Goal: Learn about a topic: Understand process/instructions

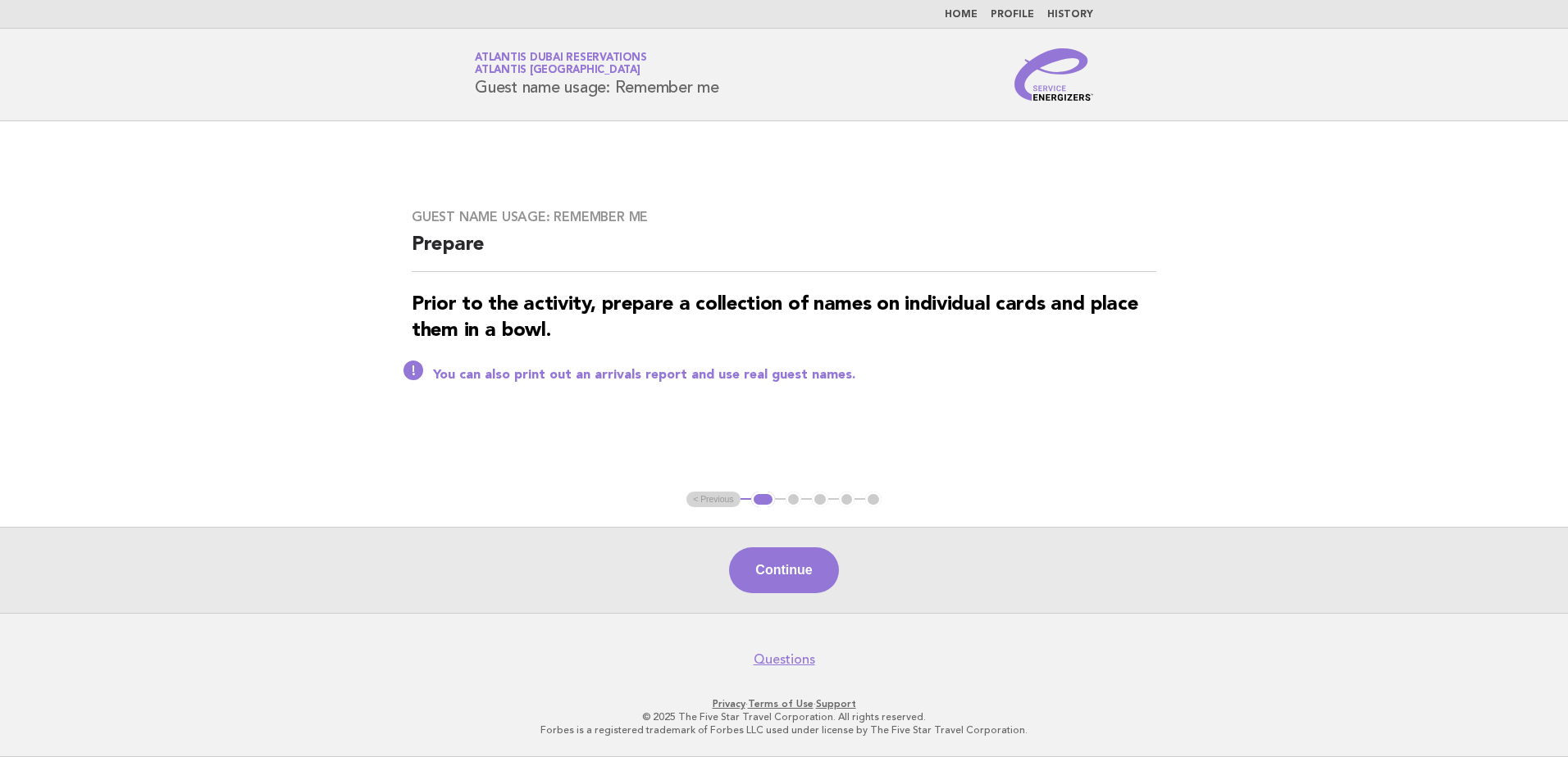
click at [972, 4] on nav "Home Profile History" at bounding box center [784, 14] width 1568 height 29
click at [966, 16] on link "Home" at bounding box center [960, 15] width 33 height 10
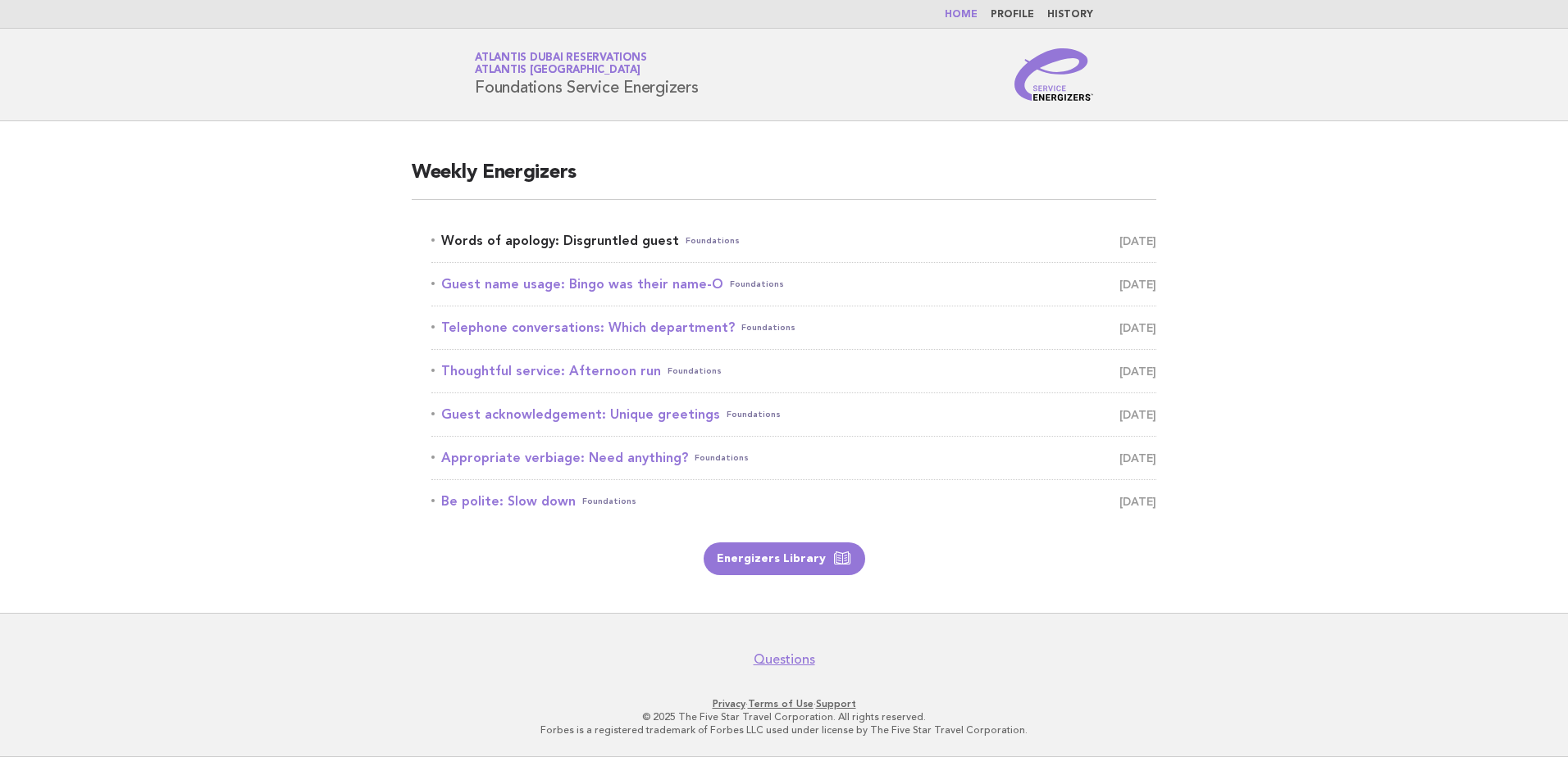
click at [503, 239] on link "Words of apology: Disgruntled guest Foundations October 11" at bounding box center [794, 241] width 725 height 23
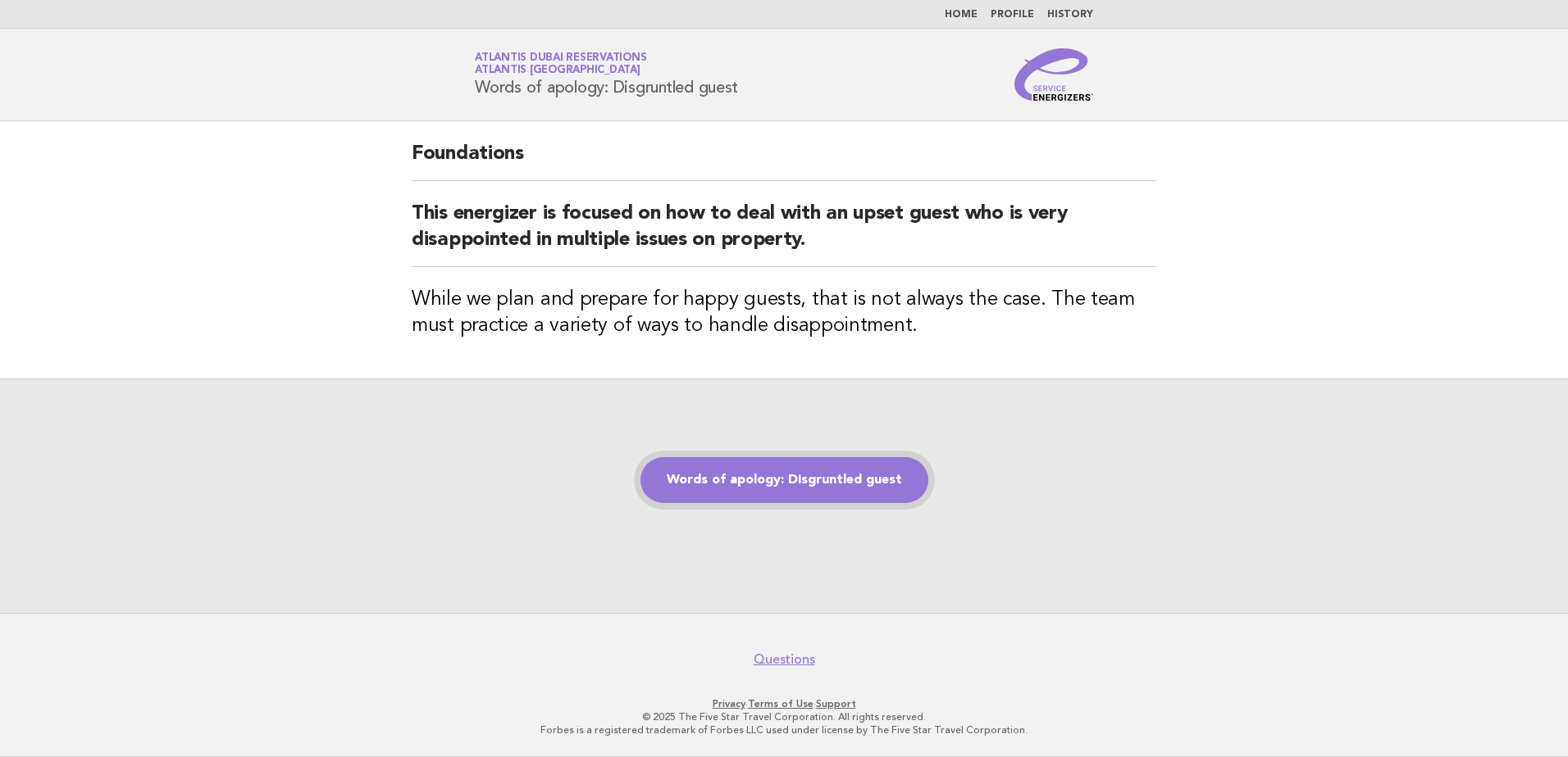
click at [803, 480] on link "Words of apology: Disgruntled guest" at bounding box center [784, 480] width 288 height 46
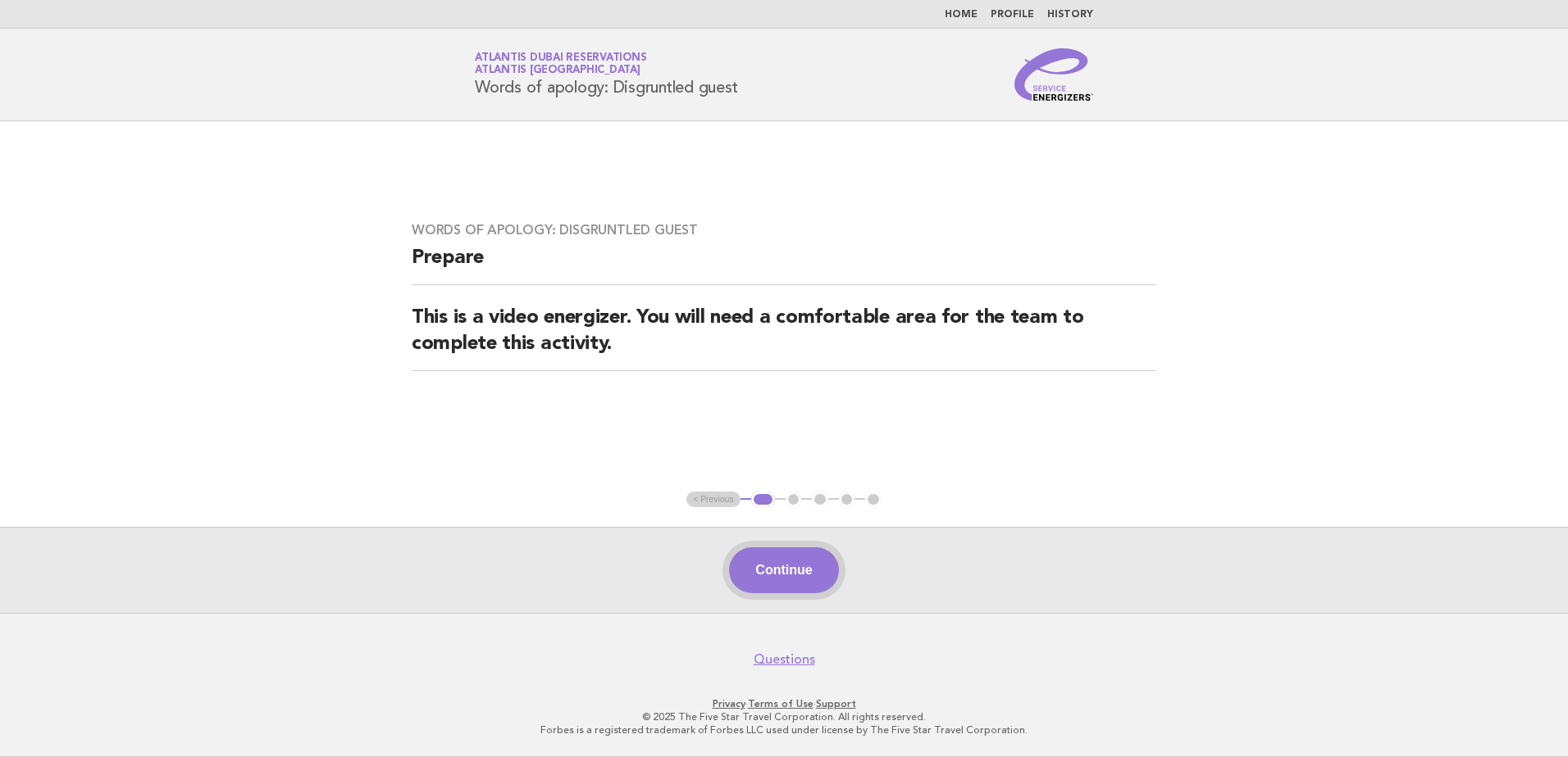
click at [781, 574] on button "Continue" at bounding box center [783, 570] width 109 height 46
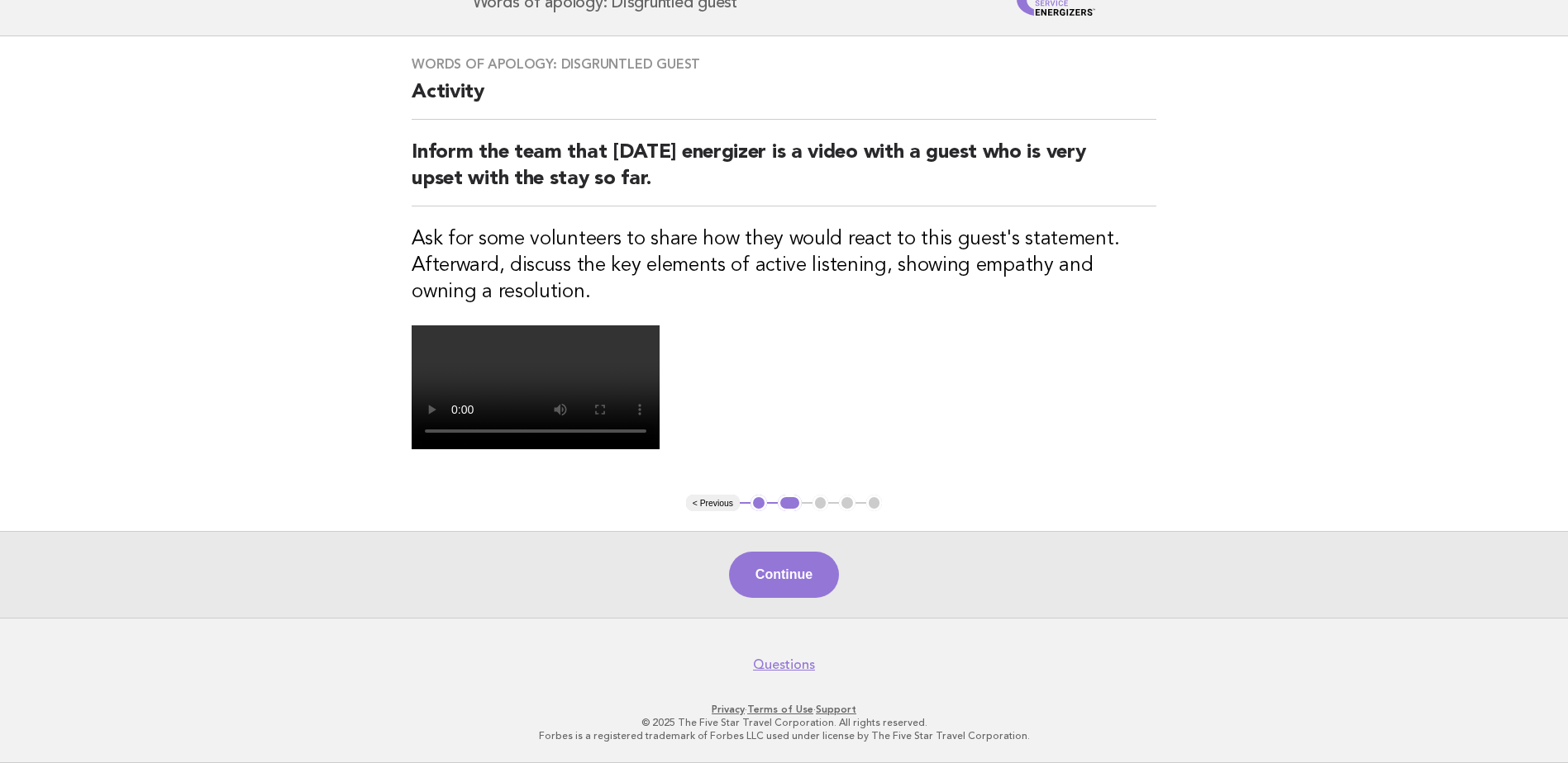
scroll to position [331, 0]
click at [769, 598] on button "Continue" at bounding box center [783, 575] width 110 height 46
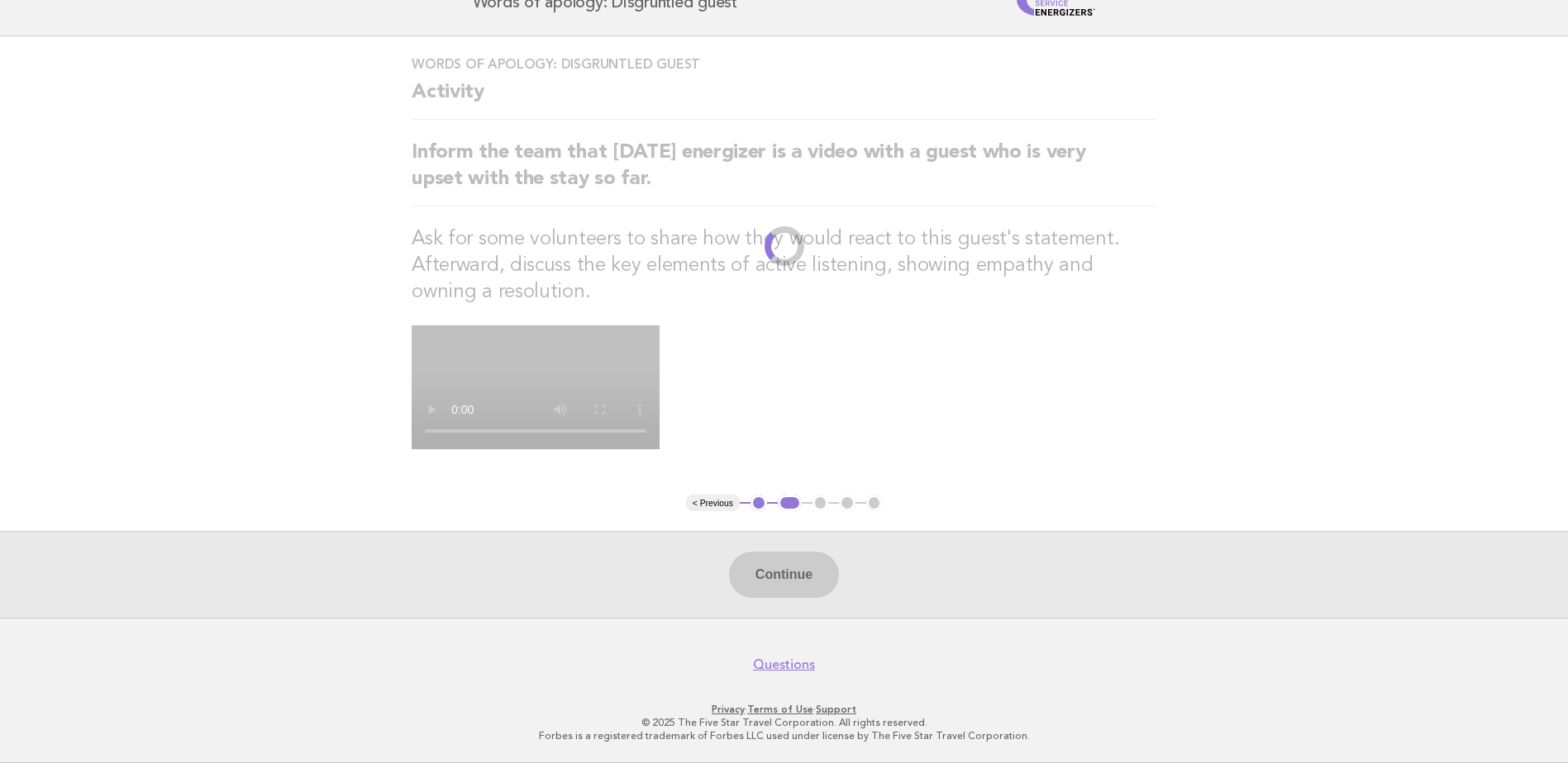
scroll to position [0, 0]
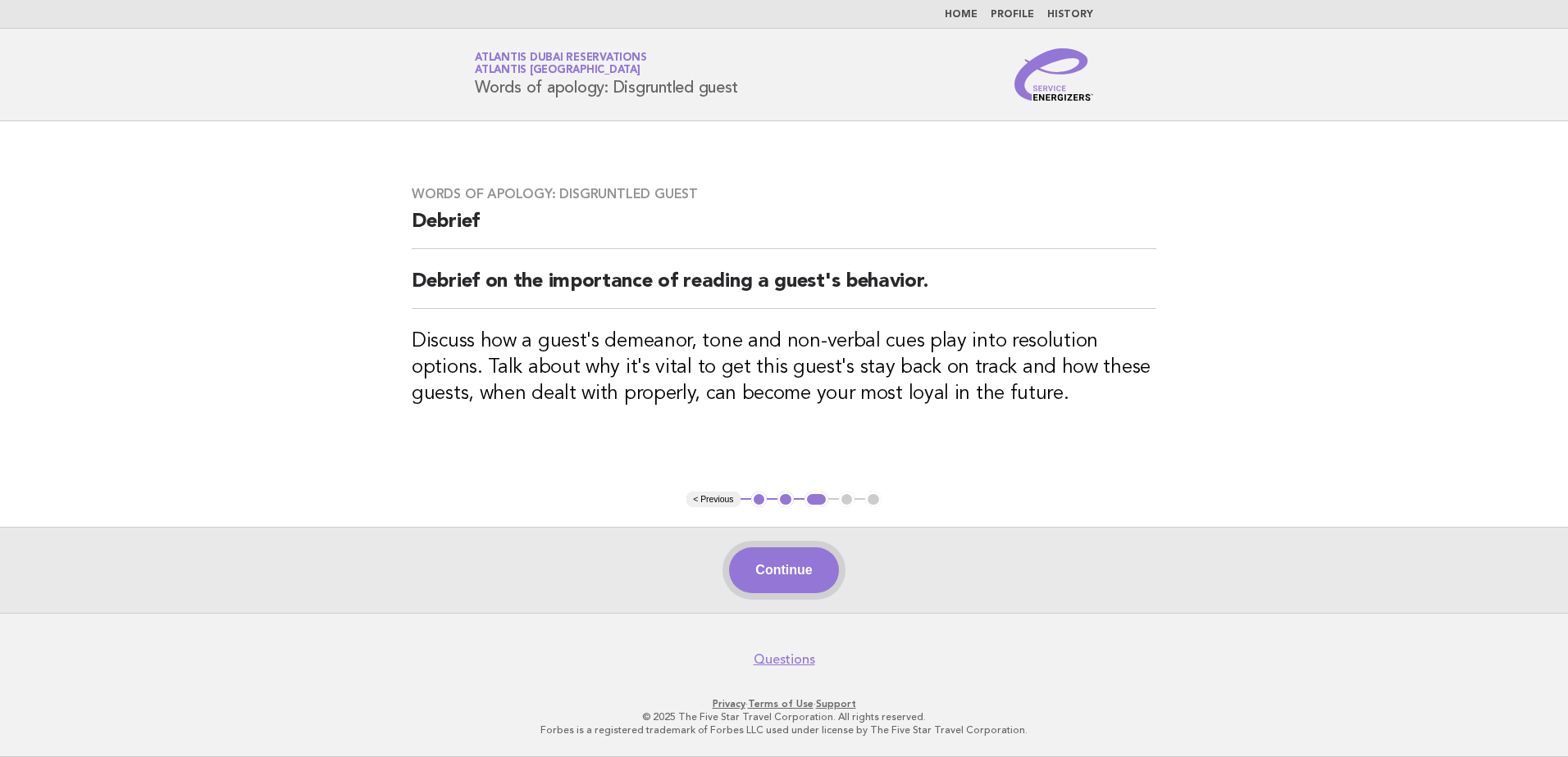
click at [786, 568] on button "Continue" at bounding box center [783, 570] width 109 height 46
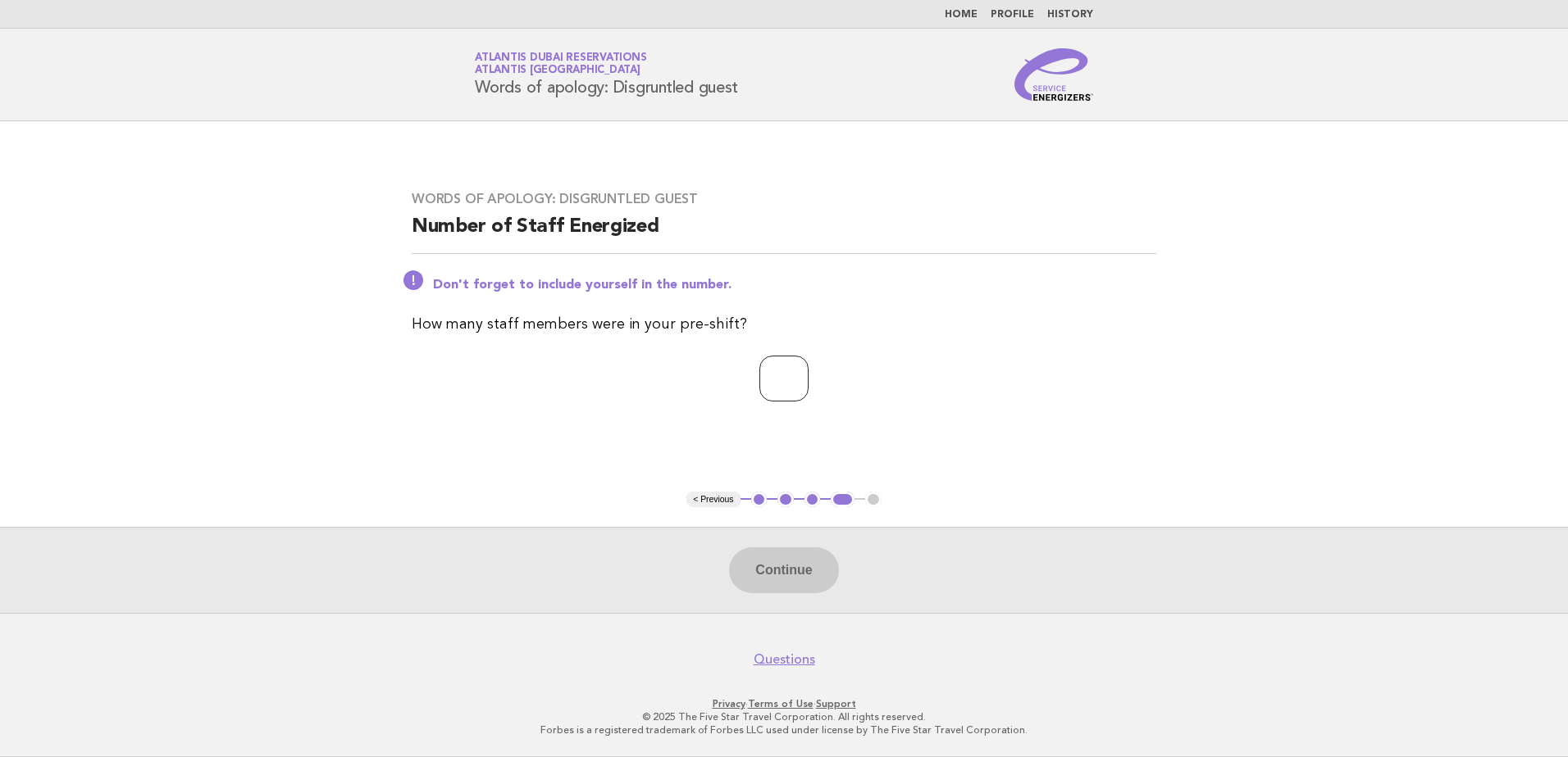
click at [777, 381] on input "number" at bounding box center [784, 378] width 49 height 46
type input "*"
click at [791, 577] on button "Continue" at bounding box center [783, 570] width 109 height 46
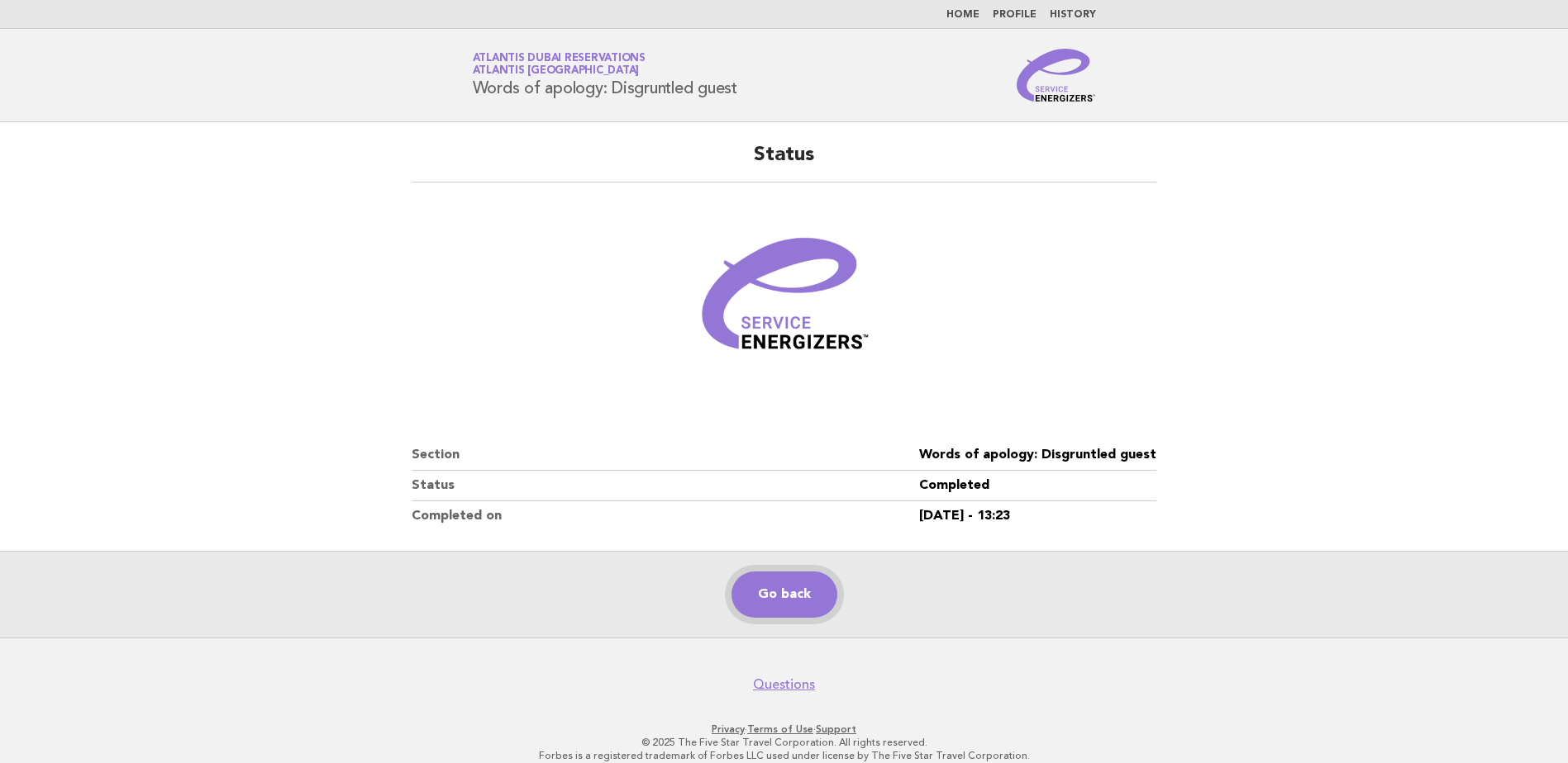
click at [783, 595] on link "Go back" at bounding box center [784, 594] width 106 height 46
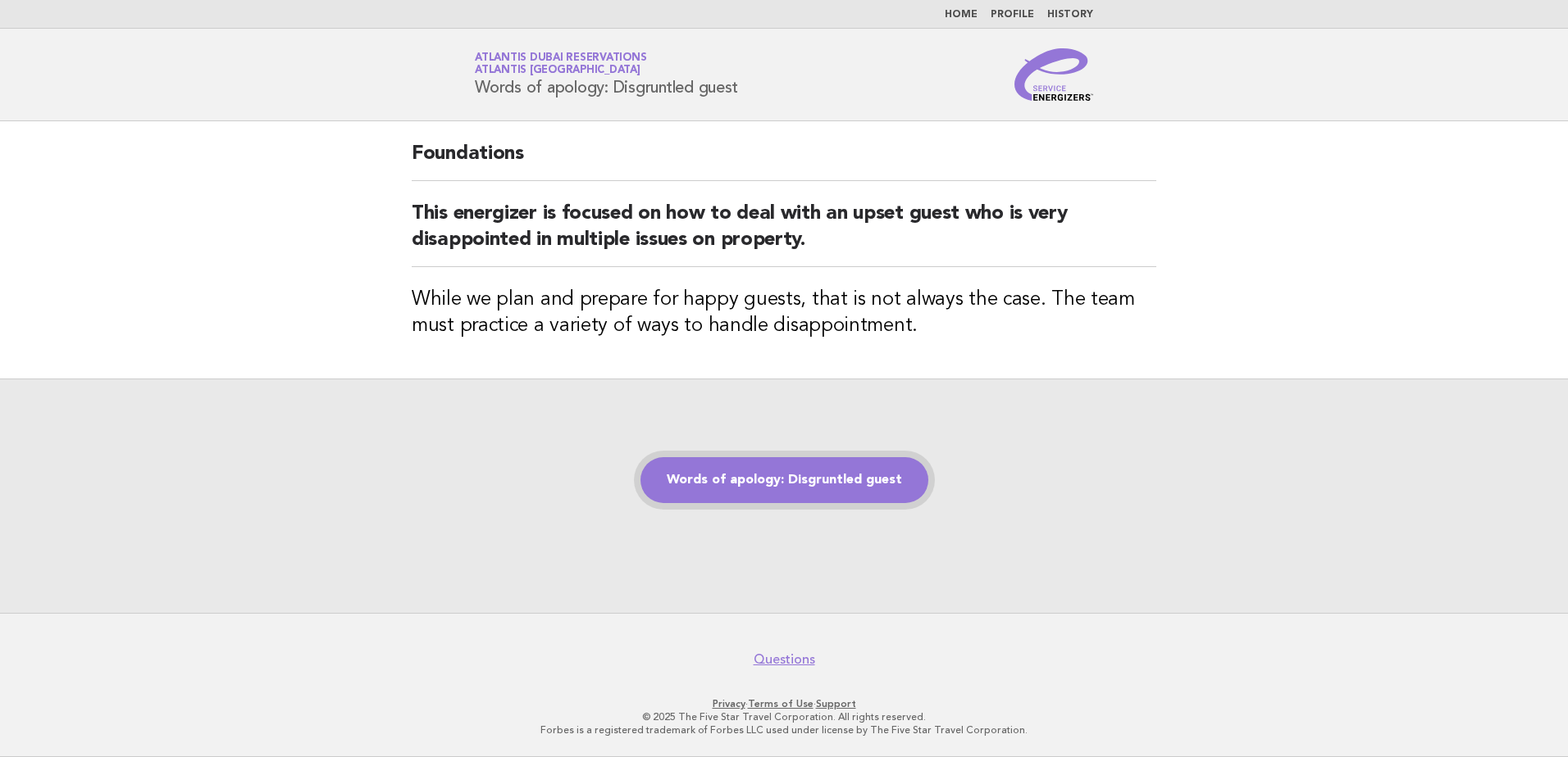
click at [812, 484] on link "Words of apology: Disgruntled guest" at bounding box center [784, 480] width 288 height 46
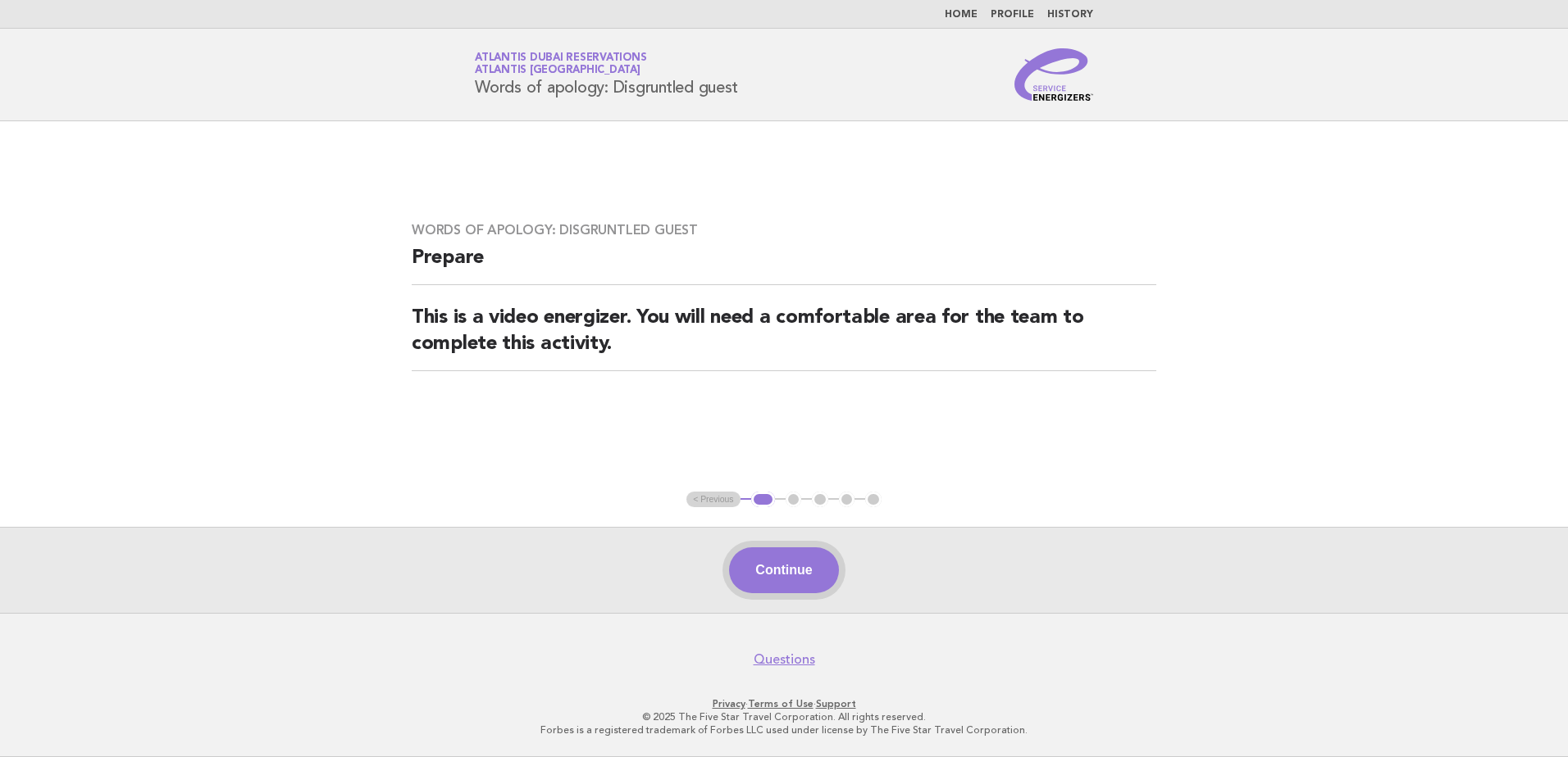
click at [776, 562] on button "Continue" at bounding box center [783, 570] width 109 height 46
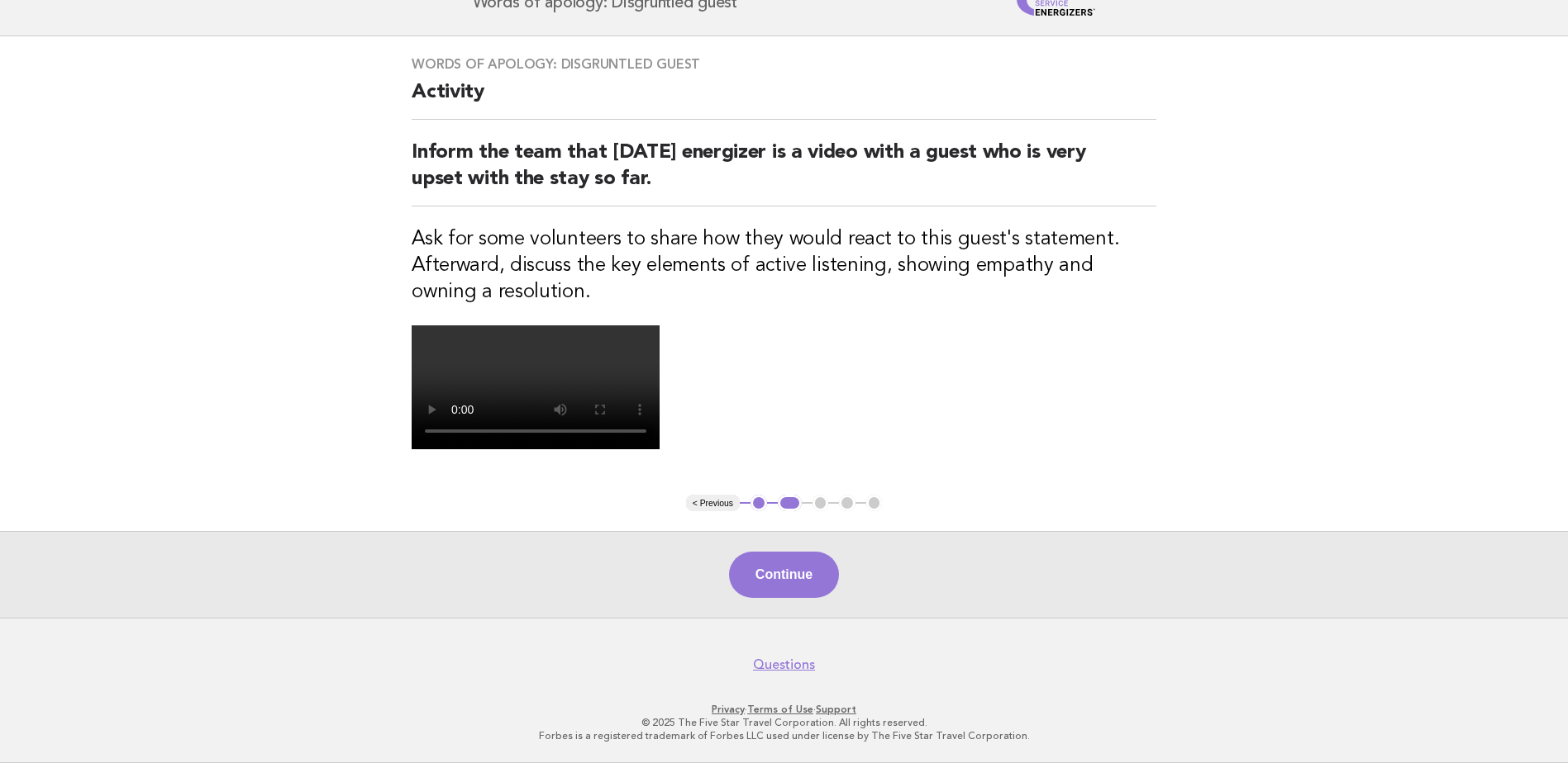
scroll to position [382, 0]
click at [788, 565] on button "Continue" at bounding box center [783, 575] width 110 height 46
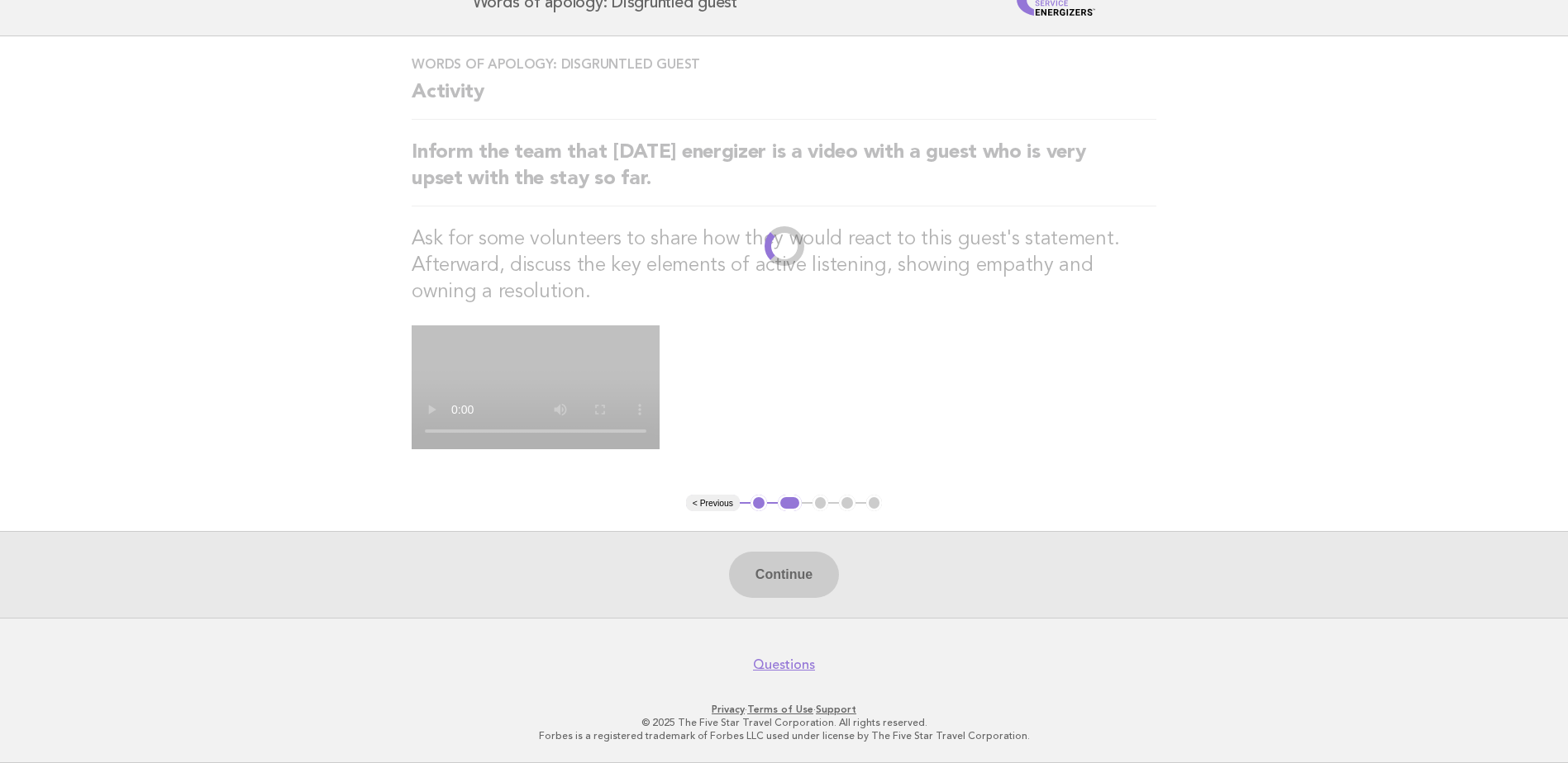
scroll to position [0, 0]
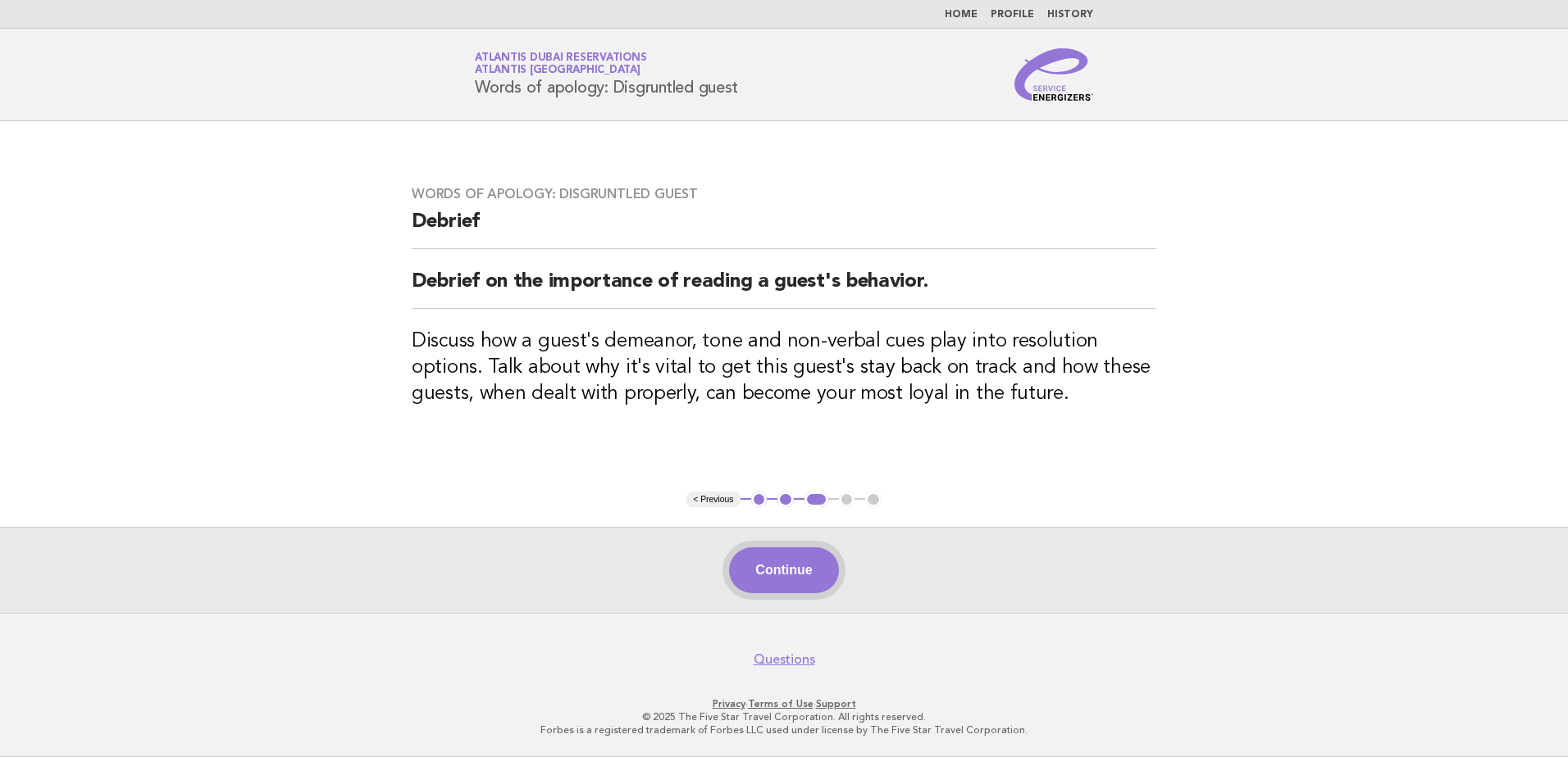
click at [810, 569] on button "Continue" at bounding box center [783, 570] width 109 height 46
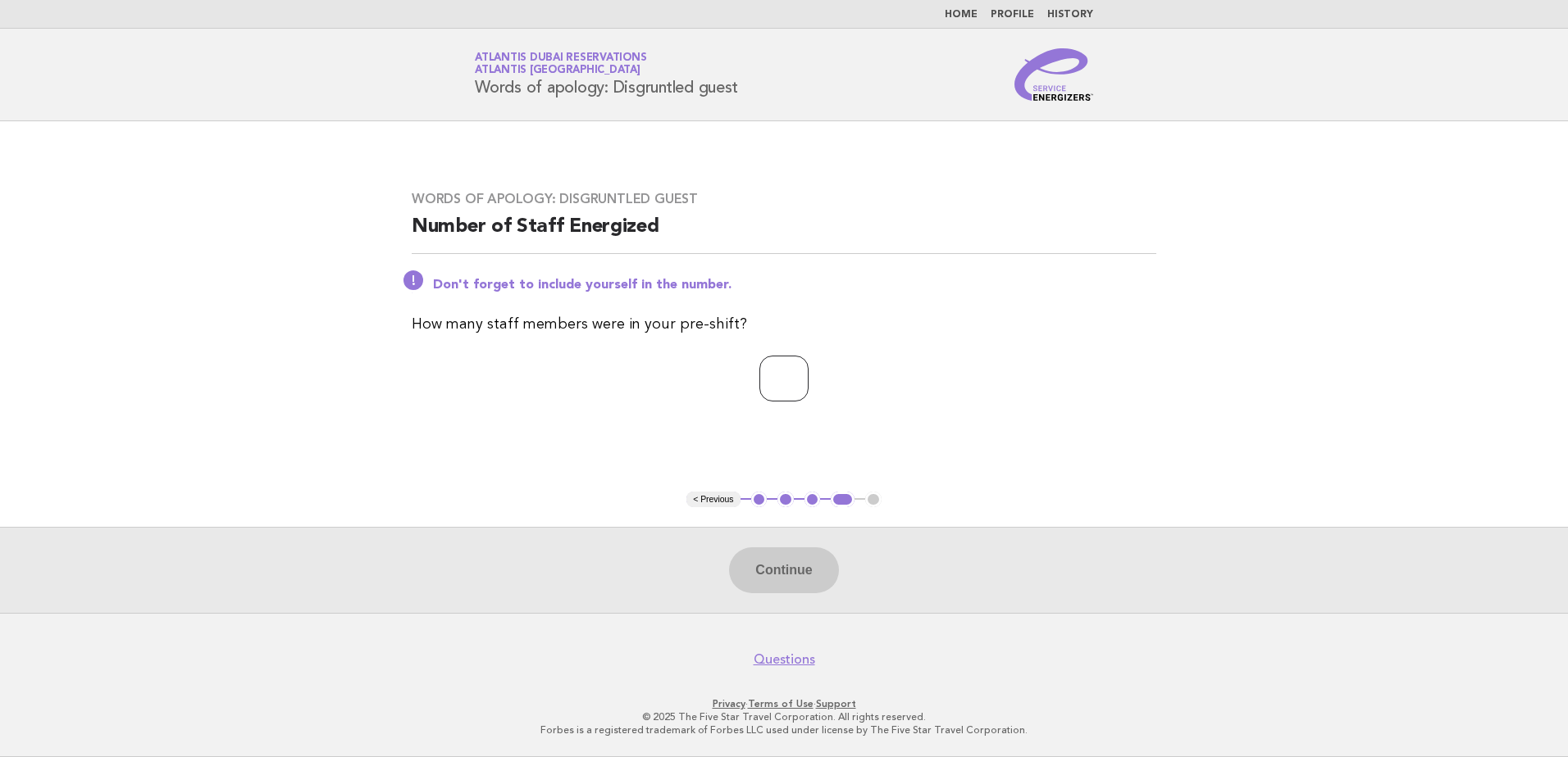
click at [788, 384] on input "number" at bounding box center [784, 378] width 49 height 46
type input "*"
click at [778, 581] on button "Continue" at bounding box center [783, 570] width 109 height 46
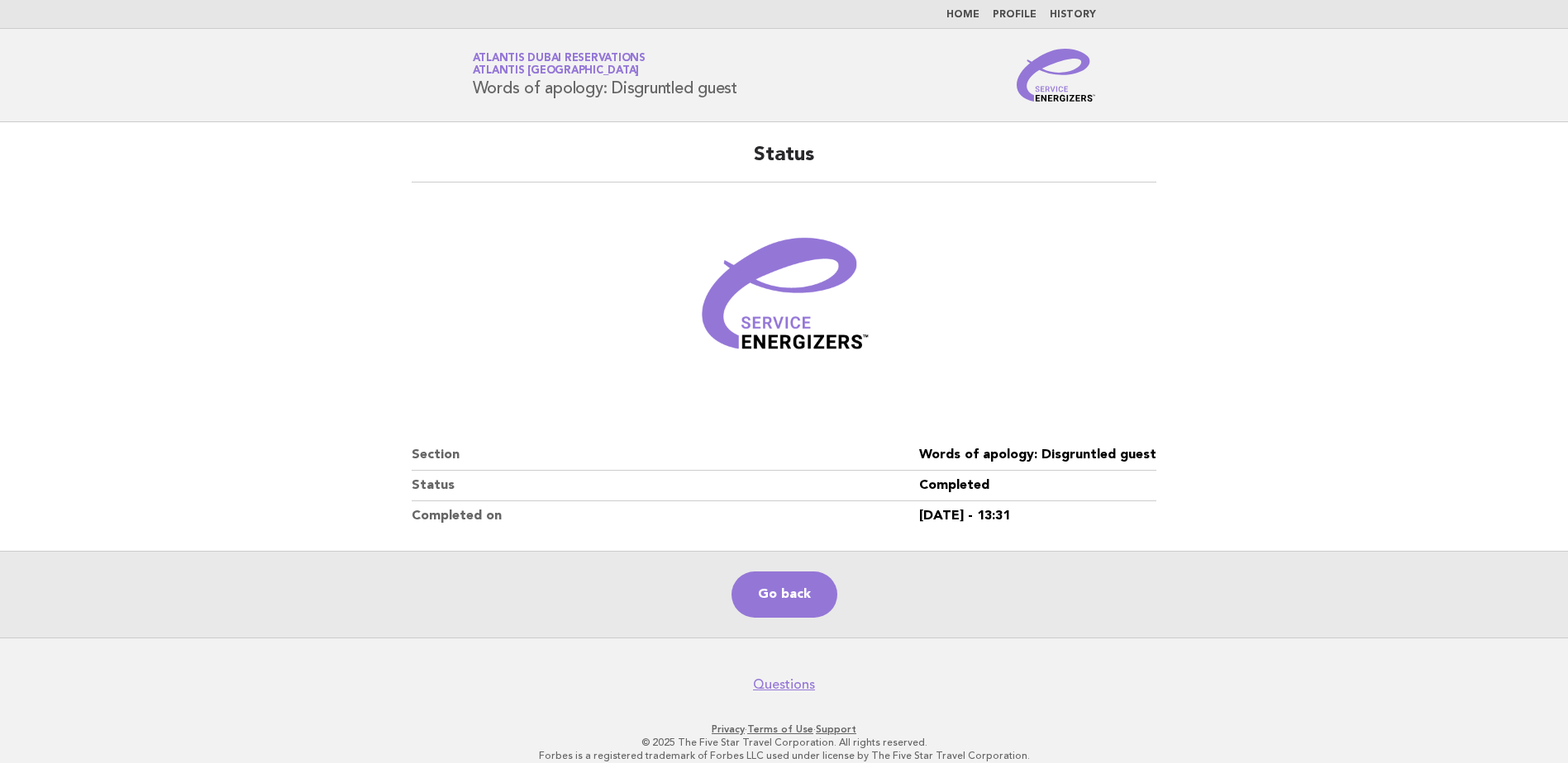
drag, startPoint x: 973, startPoint y: 10, endPoint x: 973, endPoint y: 22, distance: 12.0
click at [973, 10] on link "Home" at bounding box center [962, 15] width 33 height 10
